Goal: Task Accomplishment & Management: Use online tool/utility

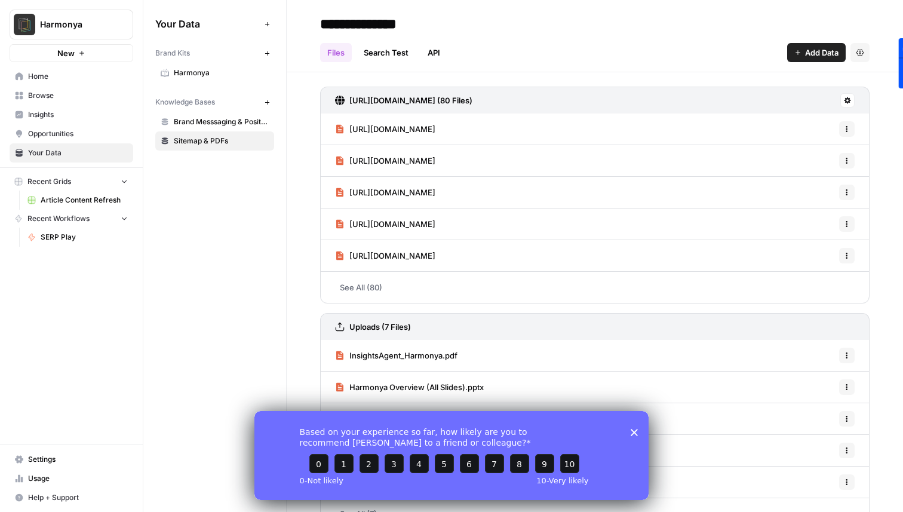
click at [636, 432] on icon "Close survey" at bounding box center [633, 431] width 7 height 7
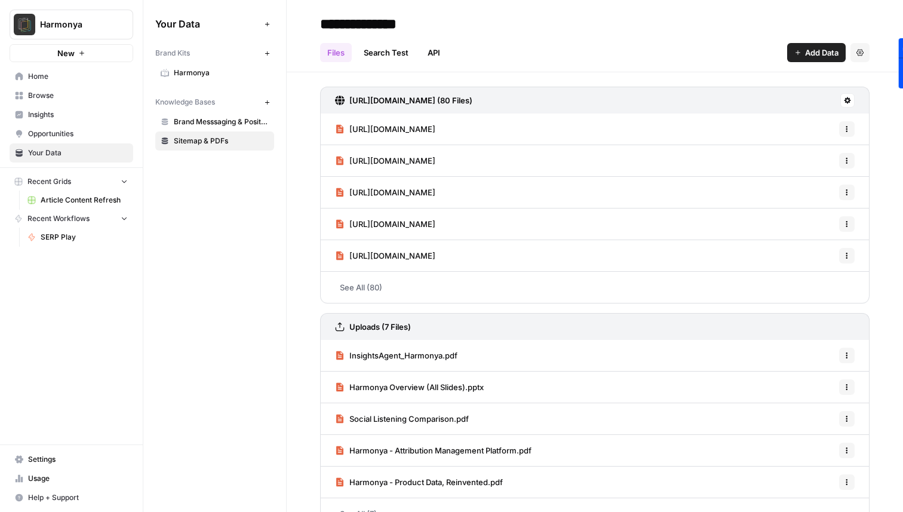
scroll to position [27, 0]
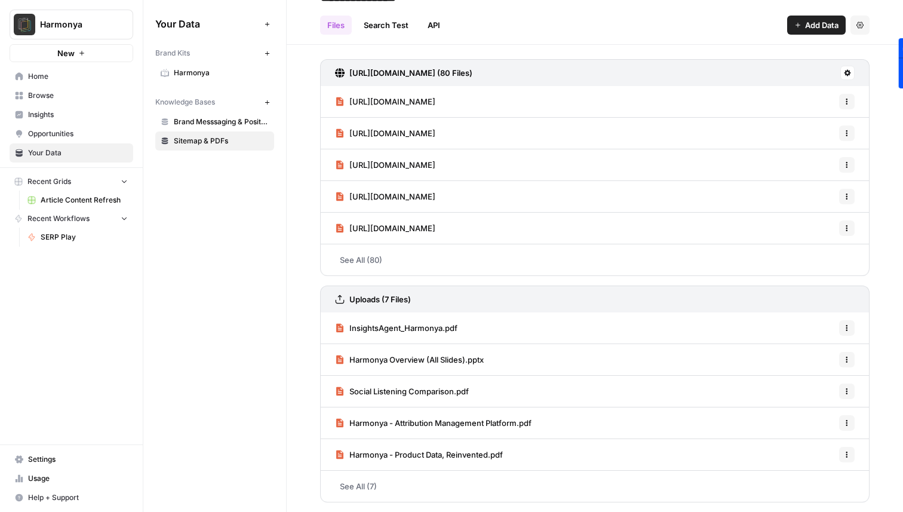
click at [198, 122] on span "Brand Messsaging & Positioning" at bounding box center [221, 121] width 95 height 11
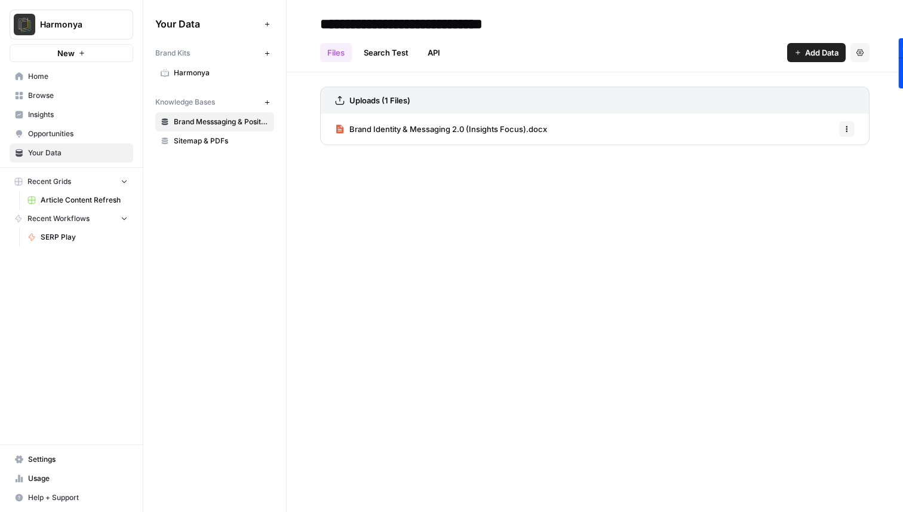
click at [49, 81] on span "Home" at bounding box center [78, 76] width 100 height 11
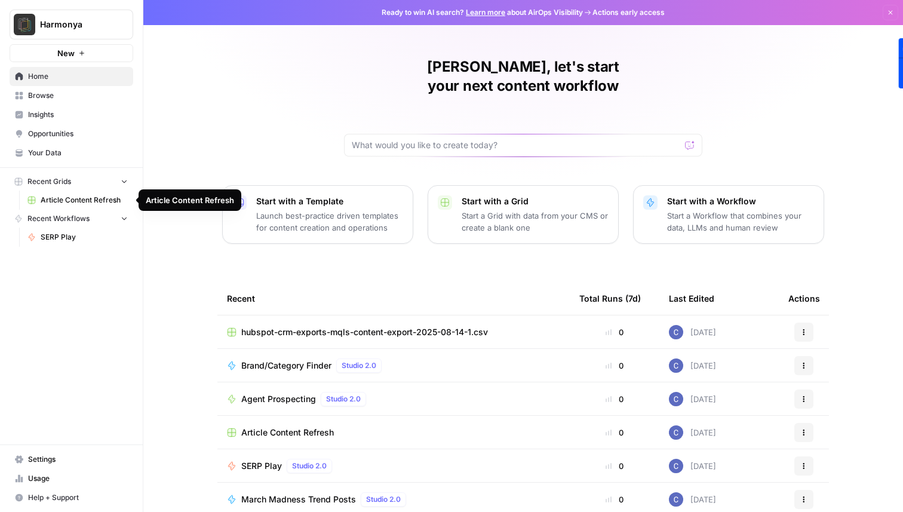
click at [73, 199] on span "Article Content Refresh" at bounding box center [84, 200] width 87 height 11
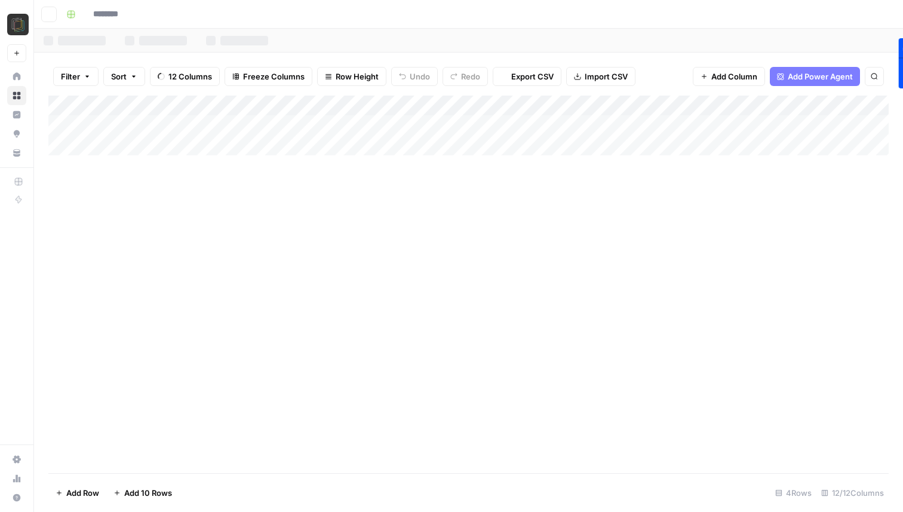
type input "**********"
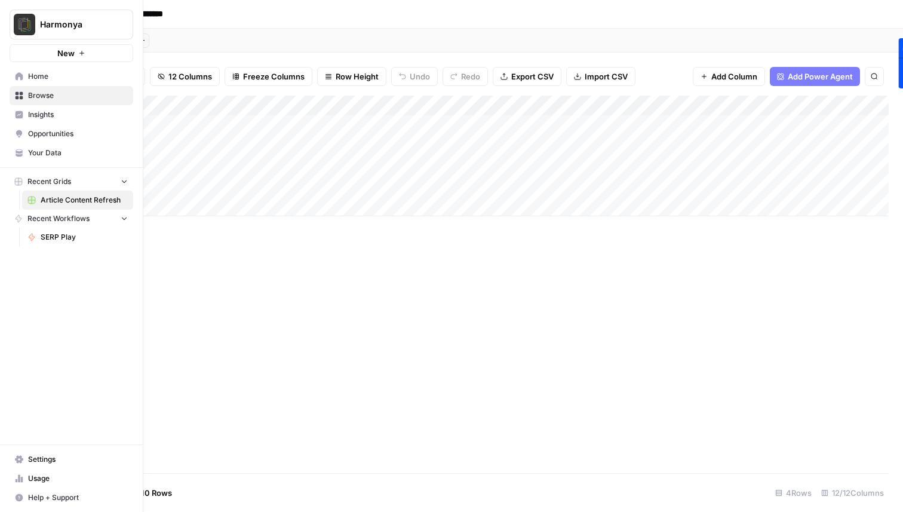
click at [56, 244] on link "SERP Play" at bounding box center [77, 236] width 111 height 19
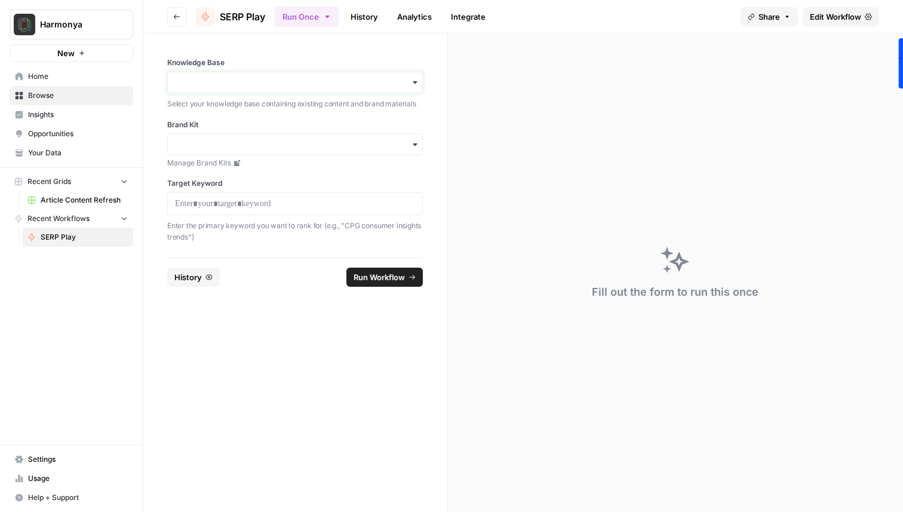
click at [321, 85] on input "Knowledge Base" at bounding box center [295, 82] width 240 height 12
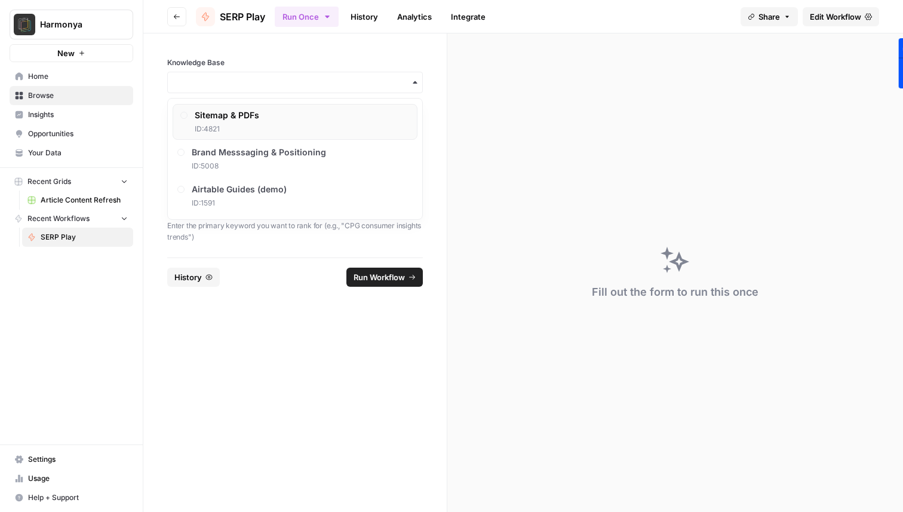
click at [273, 117] on div "Sitemap & PDFs ID: 4821" at bounding box center [295, 122] width 245 height 36
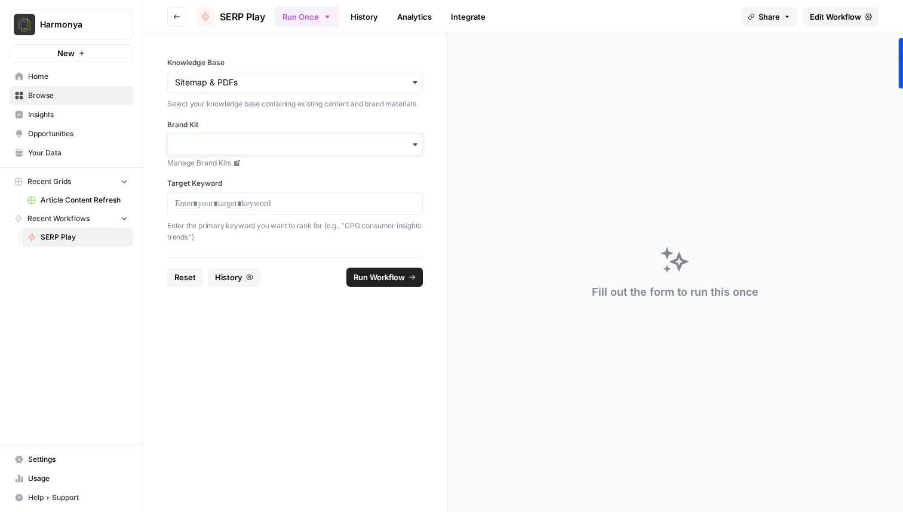
click at [270, 147] on input "Brand Kit" at bounding box center [295, 145] width 240 height 12
click at [251, 177] on div "Harmonya" at bounding box center [295, 176] width 254 height 23
click at [250, 208] on p at bounding box center [295, 204] width 240 height 12
click at [837, 11] on span "Edit Workflow" at bounding box center [835, 17] width 51 height 12
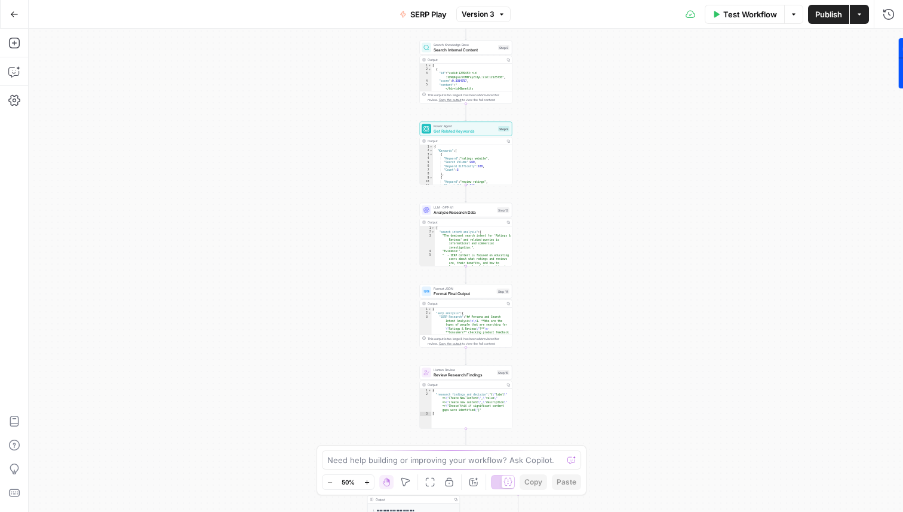
click at [530, 176] on div "true false Workflow Set Inputs Inputs Power Agent Analyze SERP for Target Keywo…" at bounding box center [466, 270] width 874 height 483
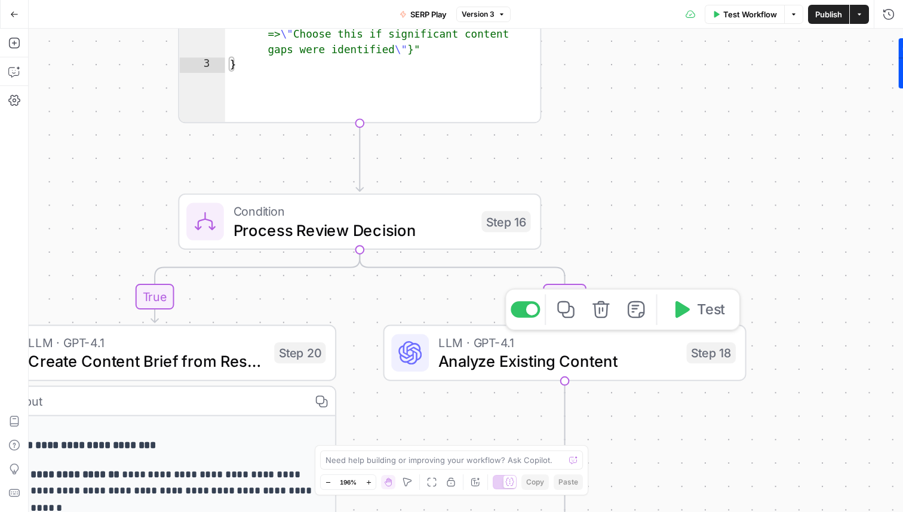
click at [659, 251] on div "true false Workflow Set Inputs Inputs Power Agent Analyze SERP for Target Keywo…" at bounding box center [466, 270] width 874 height 483
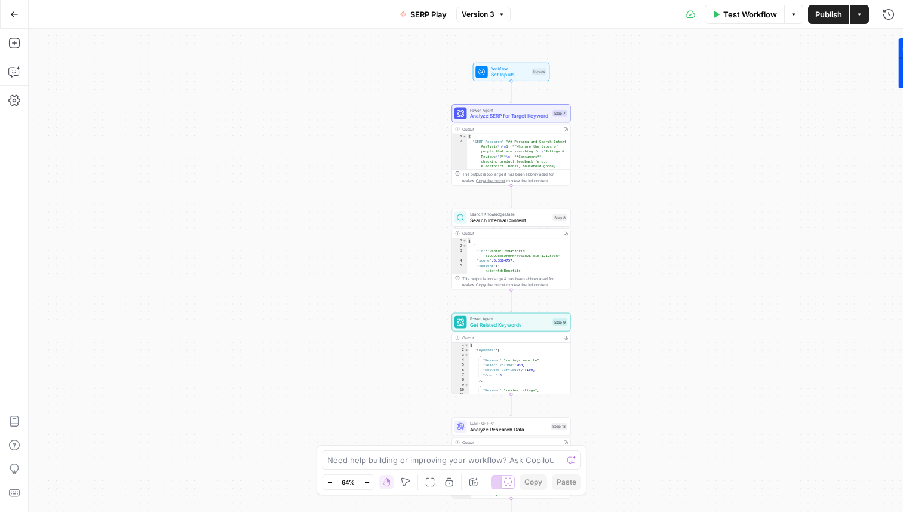
click at [5, 12] on button "Go Back" at bounding box center [14, 14] width 21 height 21
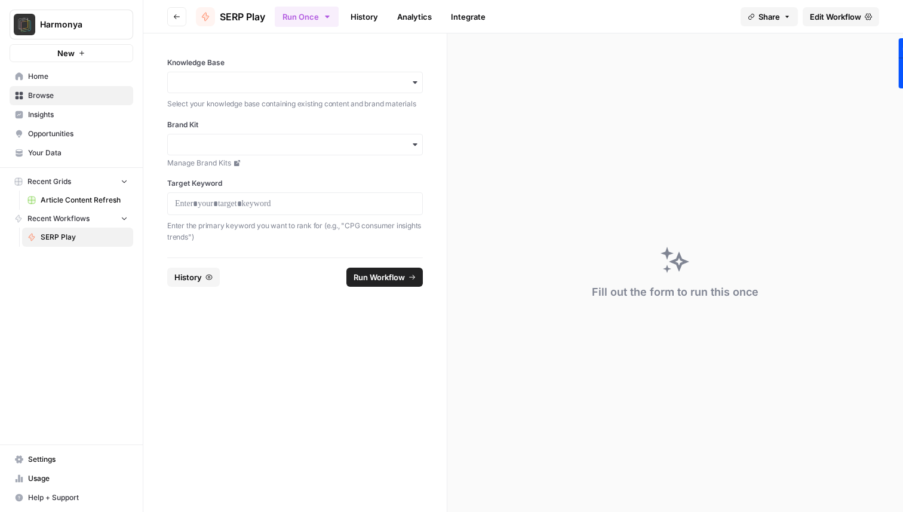
click at [47, 72] on span "Home" at bounding box center [78, 76] width 100 height 11
